Goal: Check status: Check status

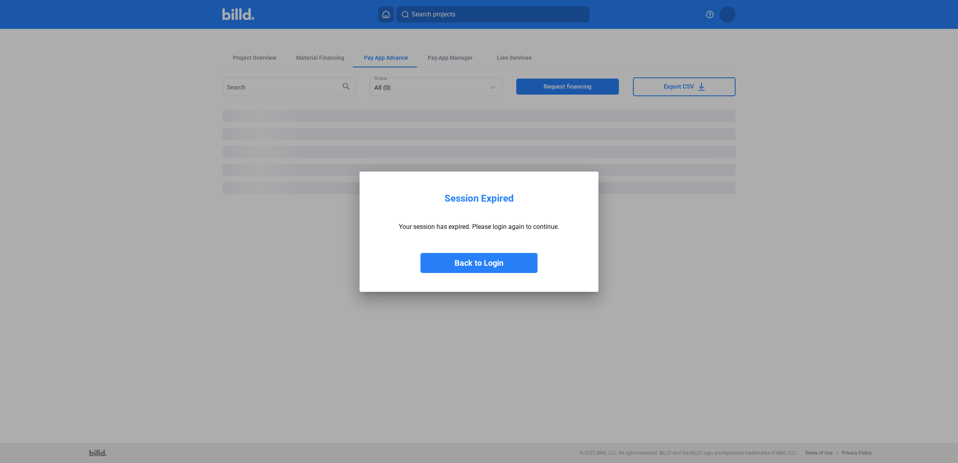
click at [493, 263] on button "Back to Login" at bounding box center [478, 263] width 117 height 20
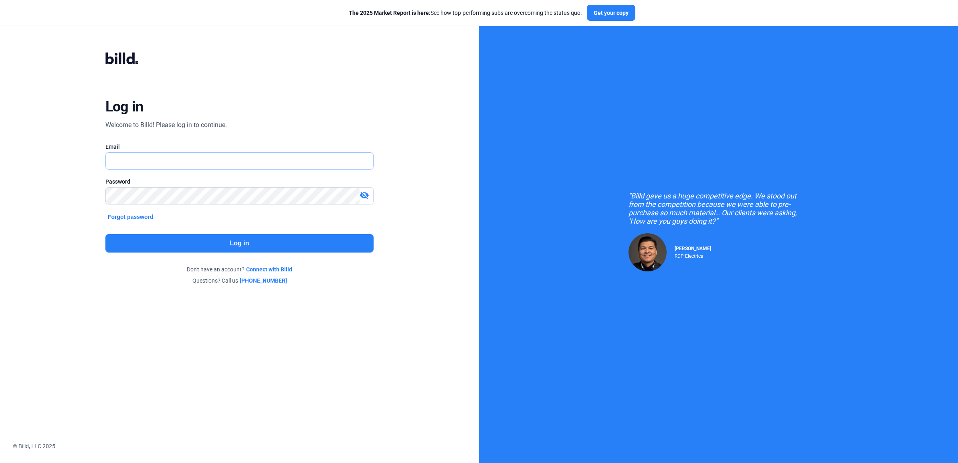
type input "[EMAIL_ADDRESS][DOMAIN_NAME]"
click at [246, 245] on button "Log in" at bounding box center [239, 243] width 268 height 18
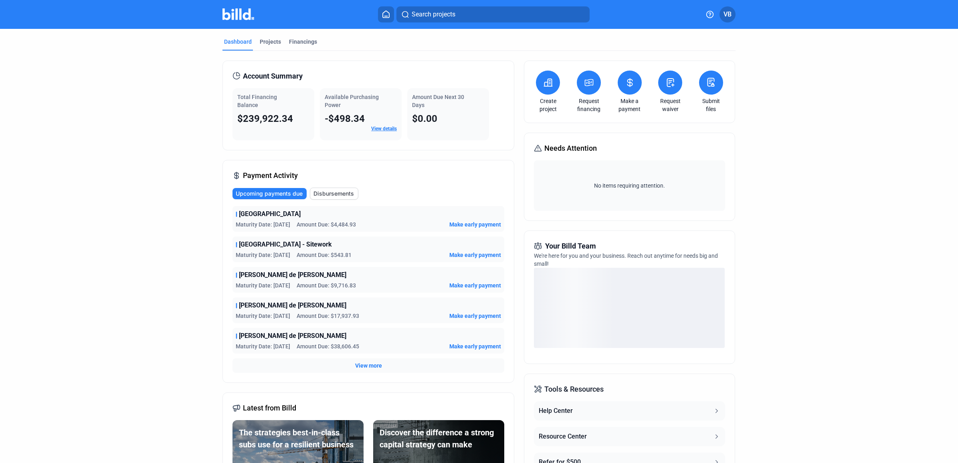
click at [335, 196] on span "Disbursements" at bounding box center [333, 194] width 40 height 8
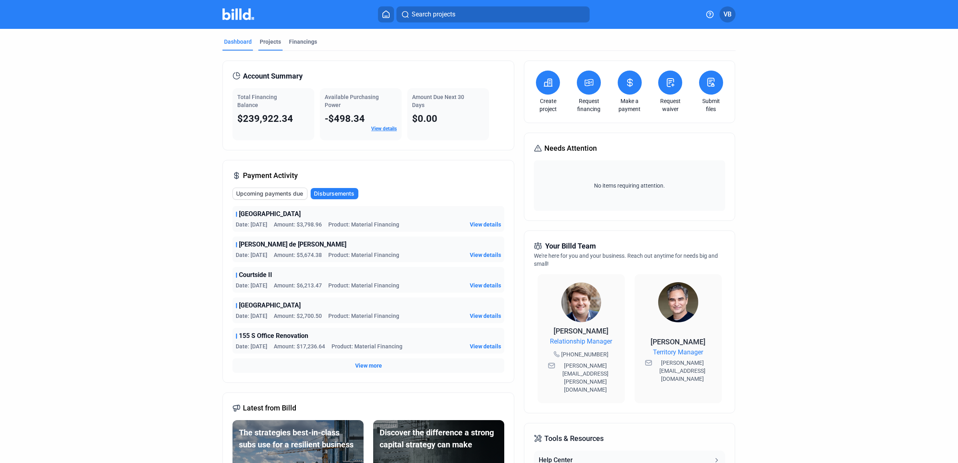
click at [272, 45] on div "Projects" at bounding box center [270, 42] width 21 height 8
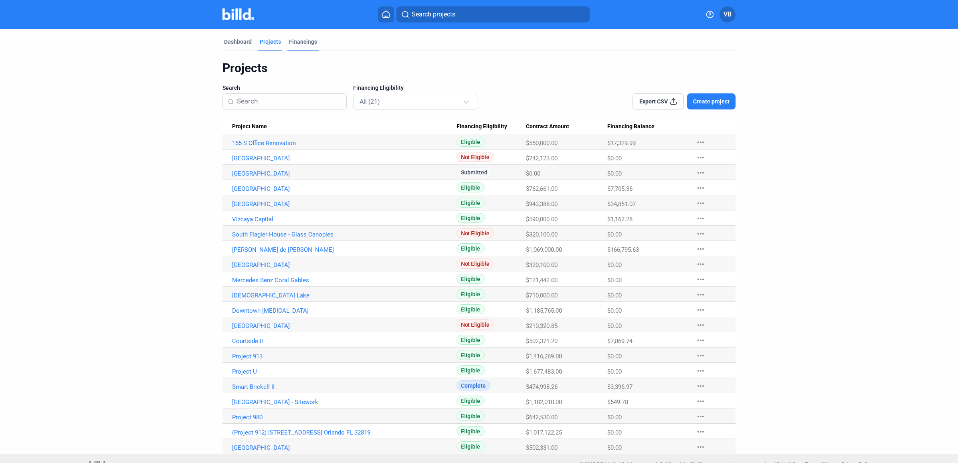
click at [299, 44] on div "Financings" at bounding box center [303, 42] width 28 height 8
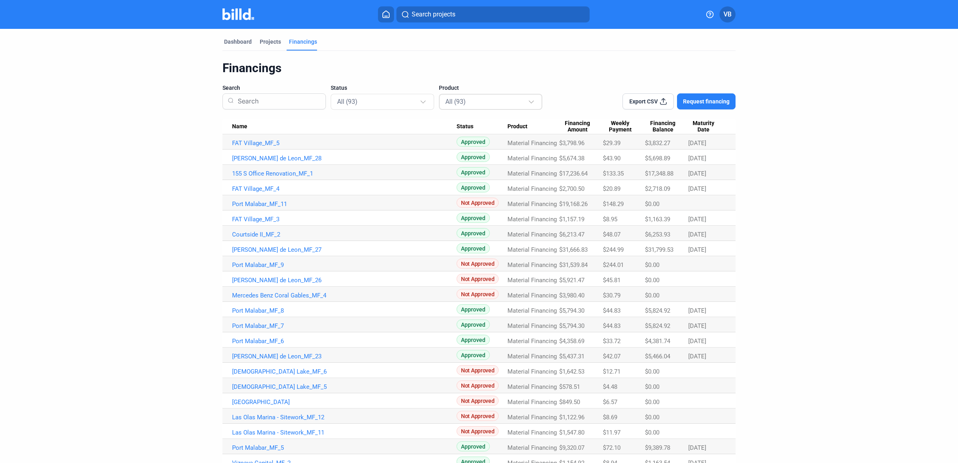
click at [488, 104] on div "All (93)" at bounding box center [486, 101] width 83 height 10
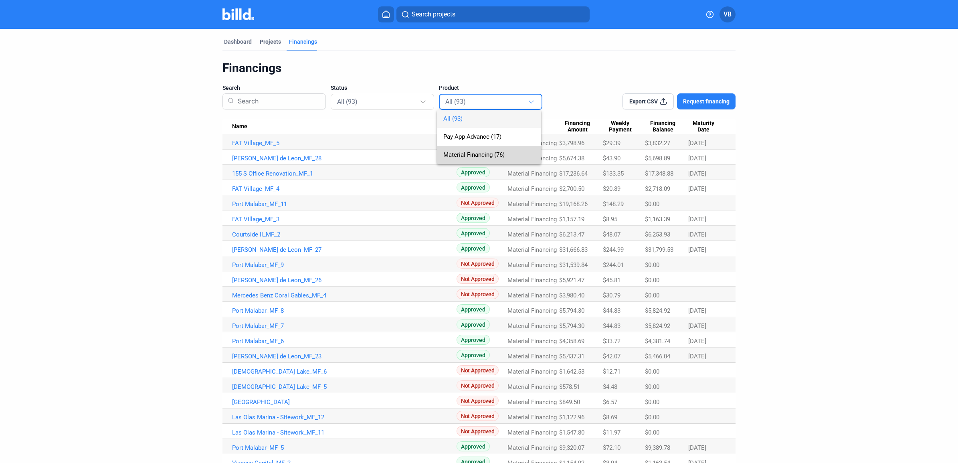
click at [501, 151] on span "Material Financing (76)" at bounding box center [473, 154] width 61 height 7
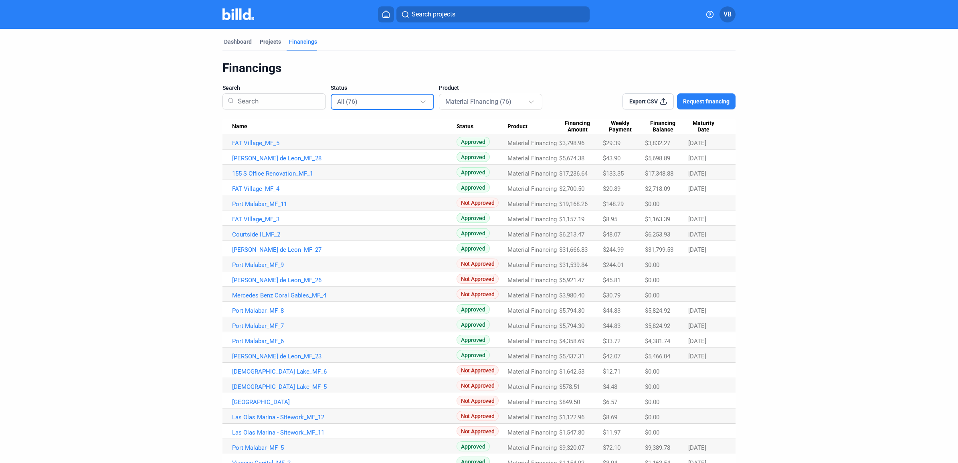
click at [426, 103] on div at bounding box center [424, 98] width 9 height 13
click at [387, 152] on span "Approved (25)" at bounding box center [380, 155] width 91 height 18
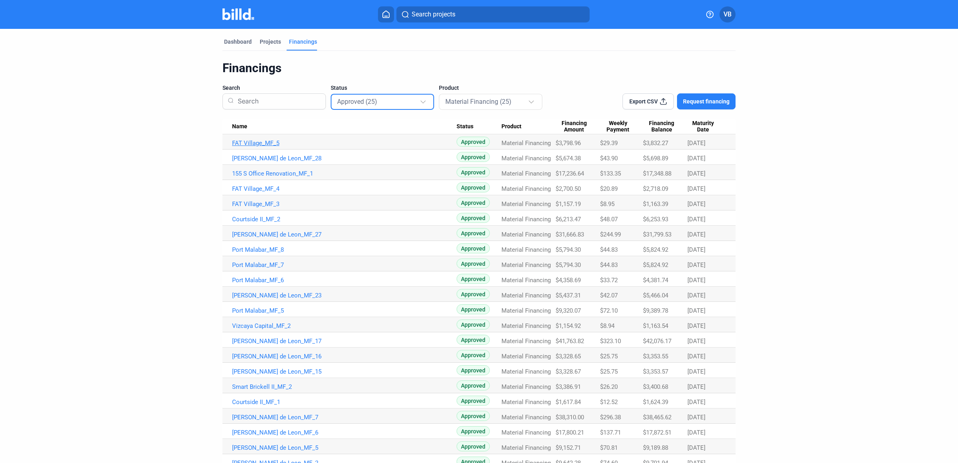
click at [251, 143] on link "FAT Village_MF_5" at bounding box center [344, 142] width 224 height 7
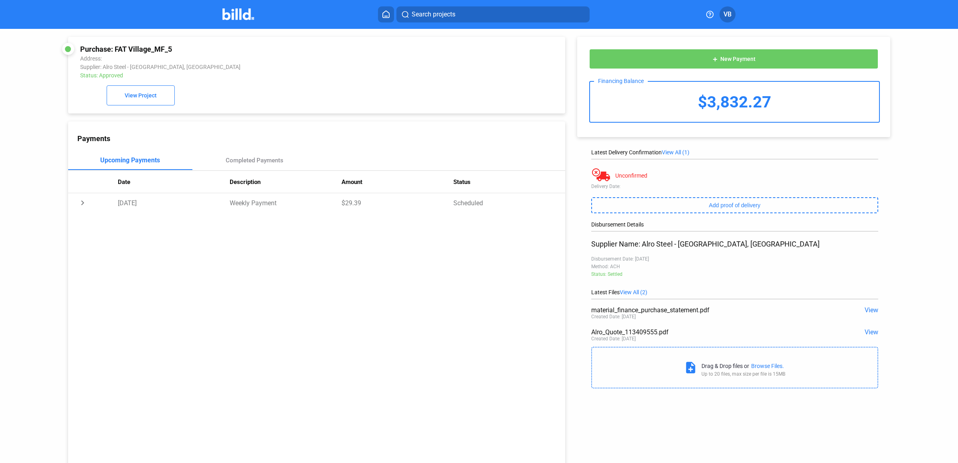
click at [865, 336] on span "View" at bounding box center [871, 332] width 14 height 8
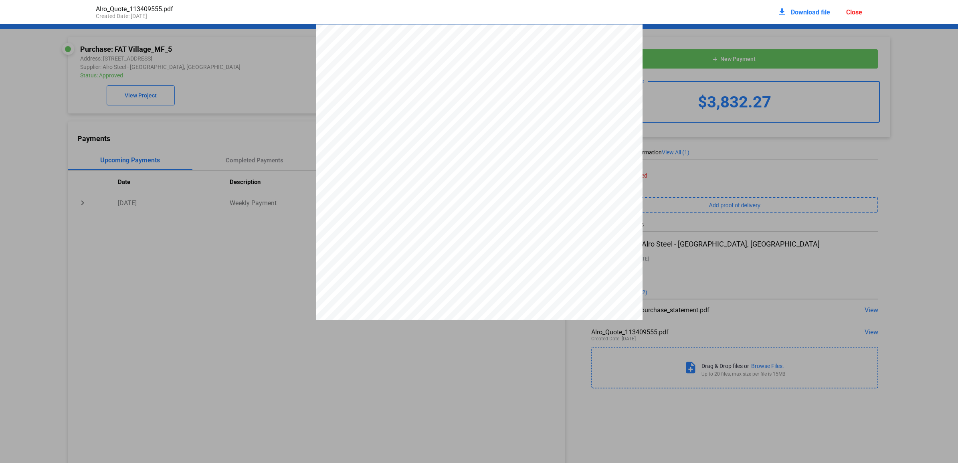
scroll to position [4, 0]
click at [791, 6] on div "download Download file" at bounding box center [803, 12] width 53 height 18
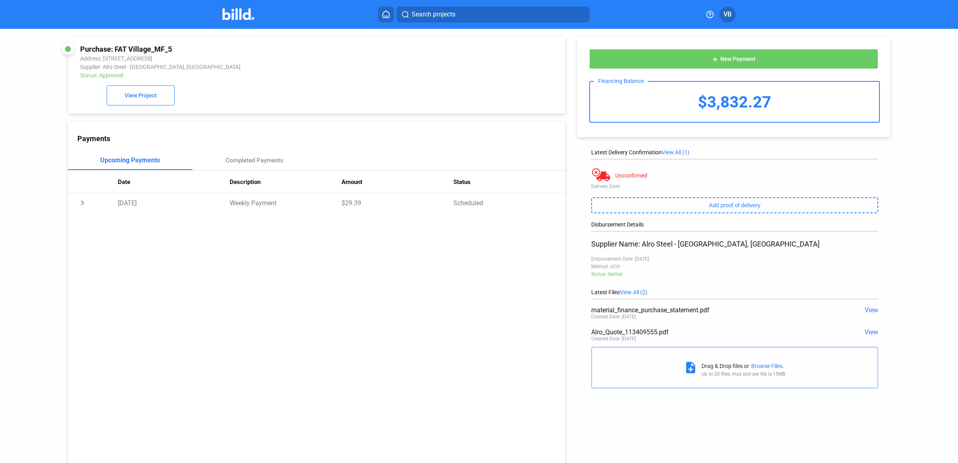
click at [242, 8] on img at bounding box center [238, 14] width 32 height 12
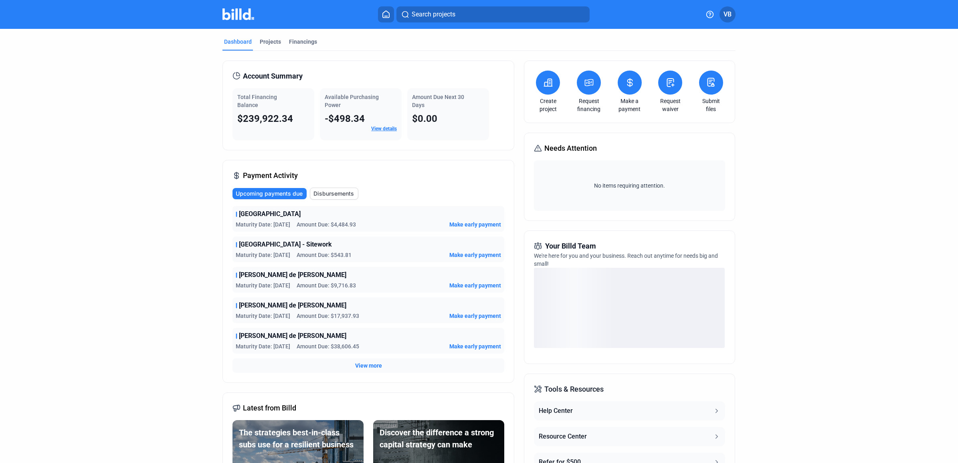
click at [339, 192] on span "Disbursements" at bounding box center [333, 194] width 40 height 8
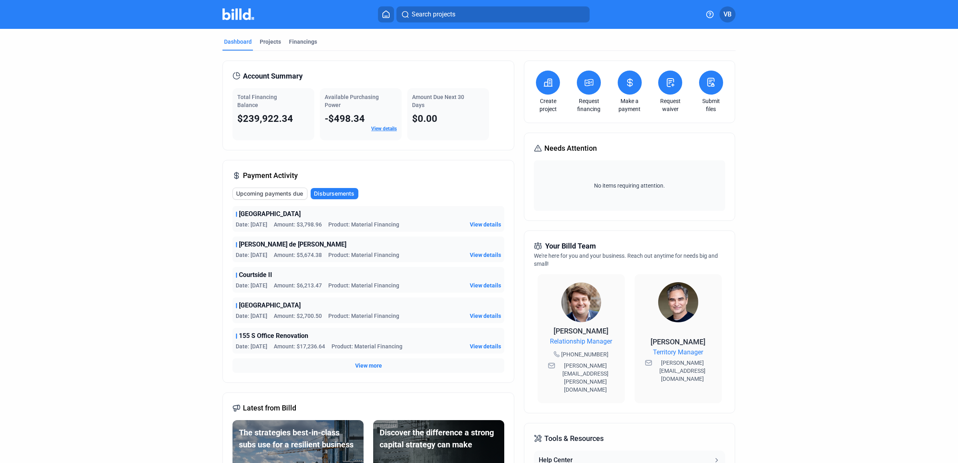
click at [495, 223] on span "View details" at bounding box center [485, 224] width 31 height 8
